Goal: Task Accomplishment & Management: Manage account settings

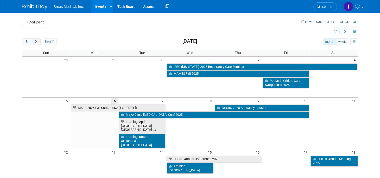
click at [35, 42] on button "next" at bounding box center [35, 41] width 9 height 7
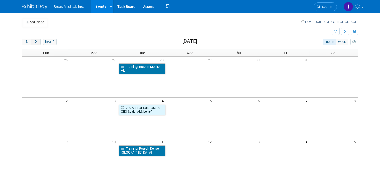
click at [35, 42] on button "next" at bounding box center [35, 41] width 9 height 7
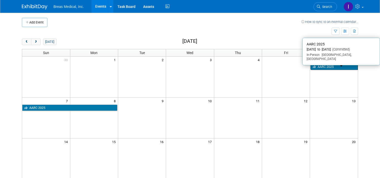
click at [336, 65] on link "AARC 2025" at bounding box center [333, 66] width 47 height 7
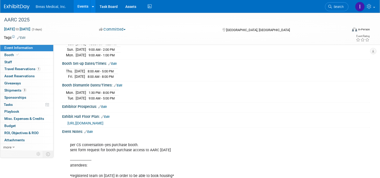
scroll to position [76, 0]
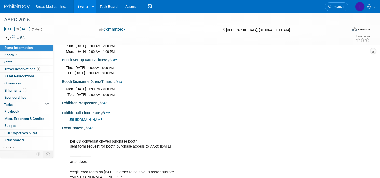
click at [93, 130] on link "Edit" at bounding box center [88, 128] width 8 height 4
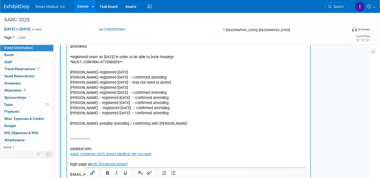
scroll to position [204, 0]
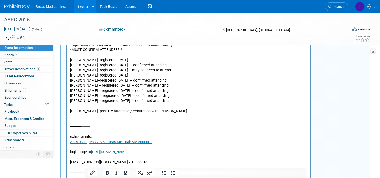
click at [137, 76] on p "per CS conversation--yes purchase booth. sent form request for booth purchase a…" at bounding box center [188, 154] width 237 height 296
drag, startPoint x: 174, startPoint y: 80, endPoint x: 133, endPoint y: 80, distance: 41.0
click at [133, 80] on p "per CS conversation--yes purchase booth. sent form request for booth purchase a…" at bounding box center [188, 154] width 237 height 296
copy p "-- confirmed attending"
click at [133, 74] on p "per CS conversation--yes purchase booth. sent form request for booth purchase a…" at bounding box center [188, 154] width 237 height 296
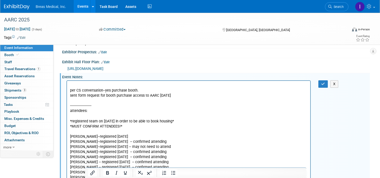
scroll to position [127, 0]
click at [321, 86] on icon "button" at bounding box center [323, 84] width 4 height 4
